Goal: Transaction & Acquisition: Purchase product/service

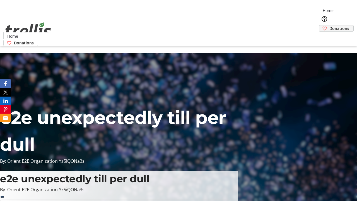
click at [329, 25] on span "Donations" at bounding box center [339, 28] width 20 height 6
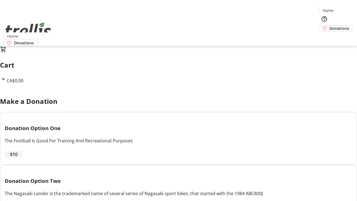
click at [18, 158] on span "$10" at bounding box center [14, 154] width 8 height 7
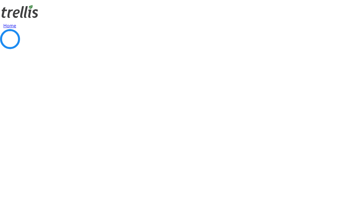
select select "CA"
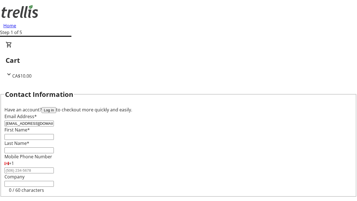
type input "[EMAIL_ADDRESS][DOMAIN_NAME]"
type input "Guy"
type input "[PERSON_NAME]"
type input "[STREET_ADDRESS][PERSON_NAME]"
type input "Kelowna"
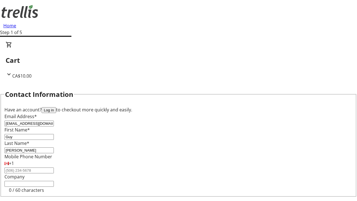
select select "BC"
type input "Kelowna"
type input "V1Y 0C2"
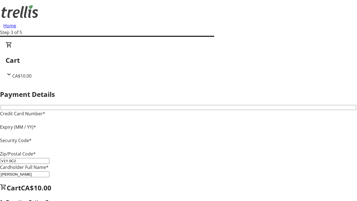
type input "V1Y 0C2"
